Goal: Task Accomplishment & Management: Use online tool/utility

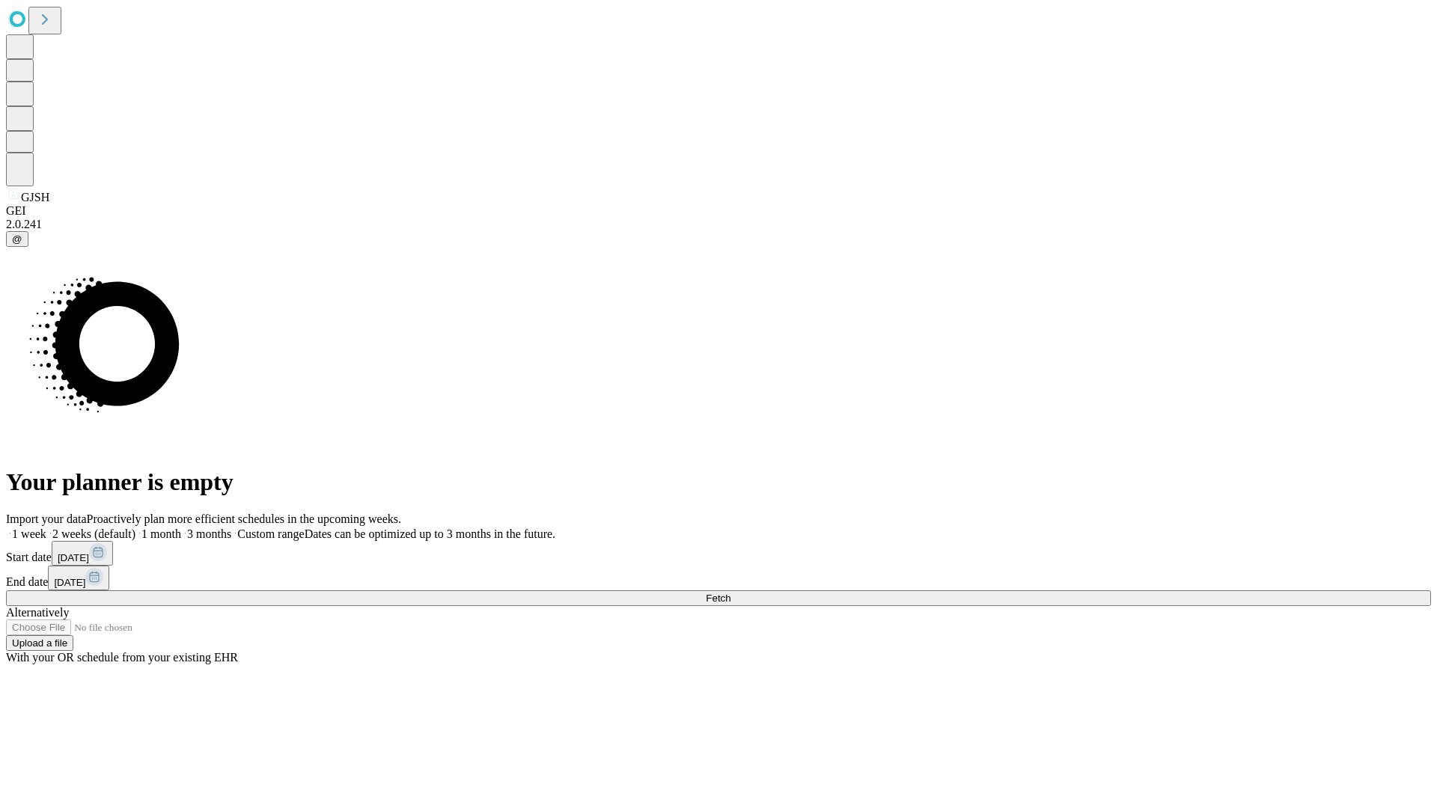
click at [730, 593] on span "Fetch" at bounding box center [718, 598] width 25 height 11
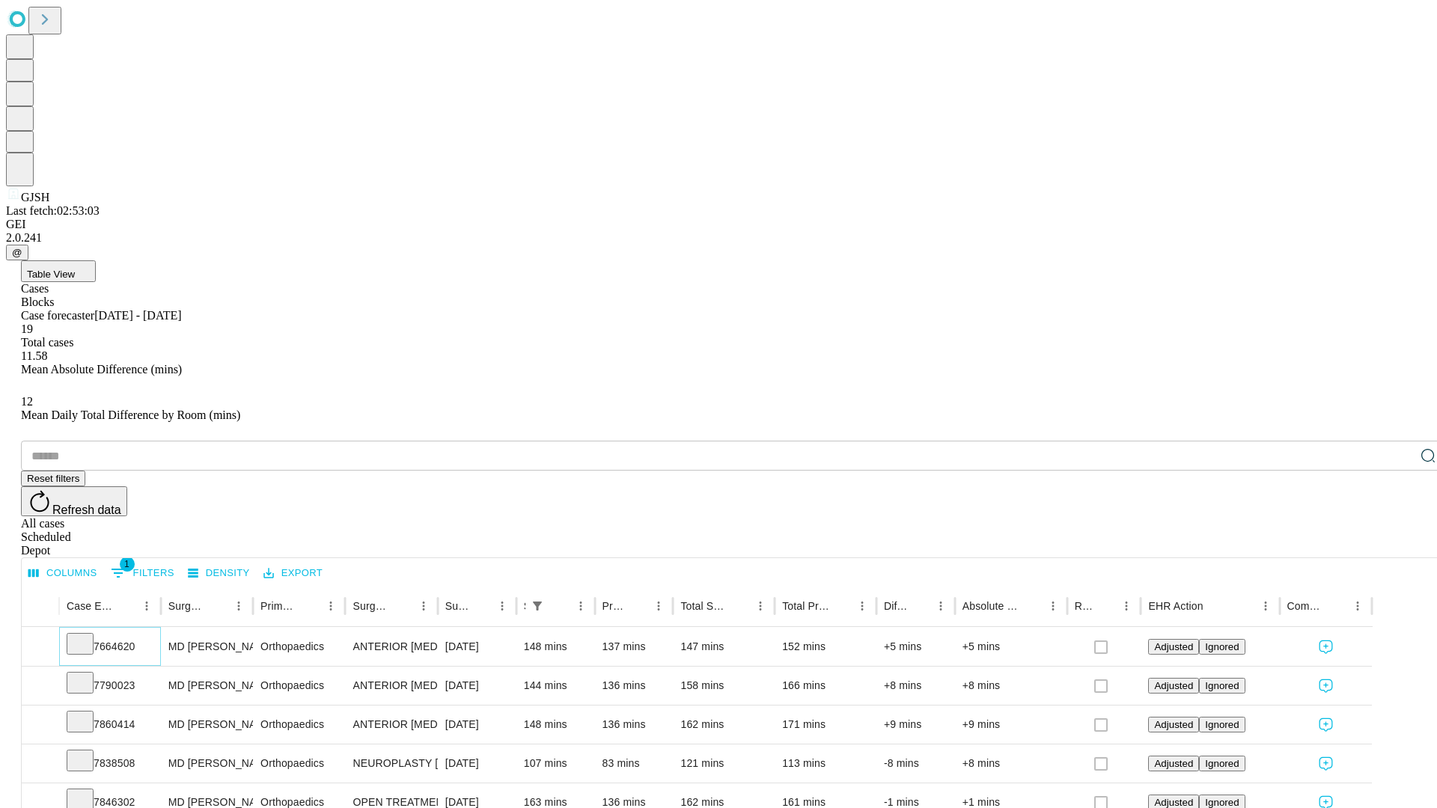
click at [88, 635] on icon at bounding box center [80, 642] width 15 height 15
